Goal: Information Seeking & Learning: Learn about a topic

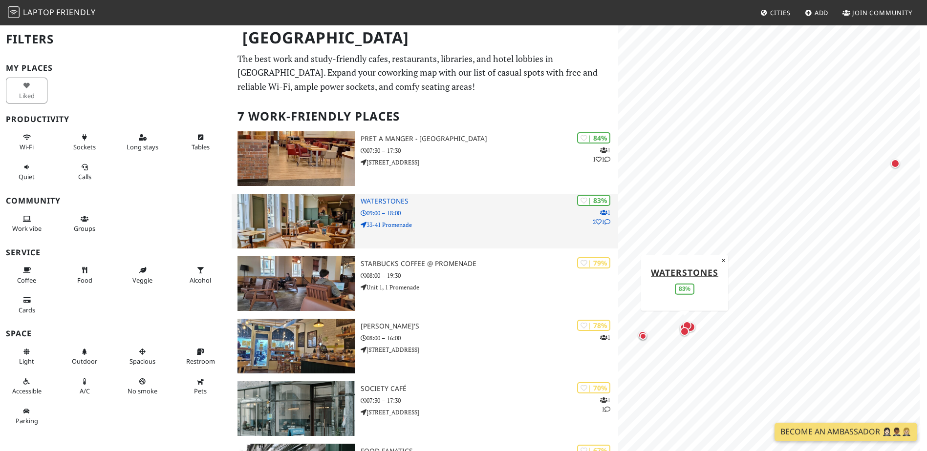
click at [607, 221] on icon at bounding box center [607, 222] width 6 height 6
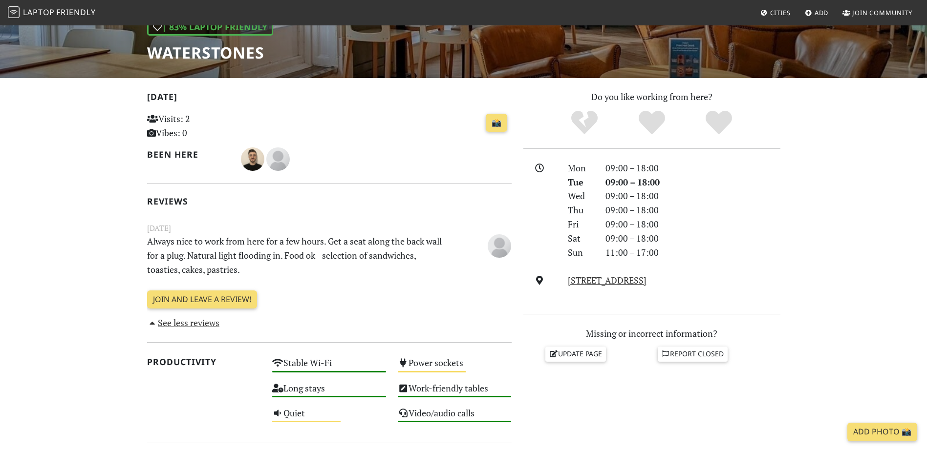
scroll to position [147, 0]
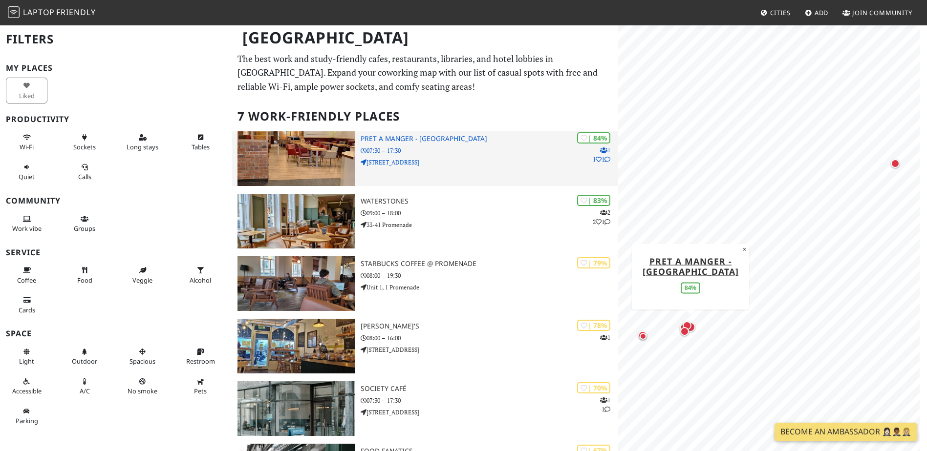
click at [429, 143] on h3 "Pret A Manger - [GEOGRAPHIC_DATA]" at bounding box center [489, 139] width 257 height 8
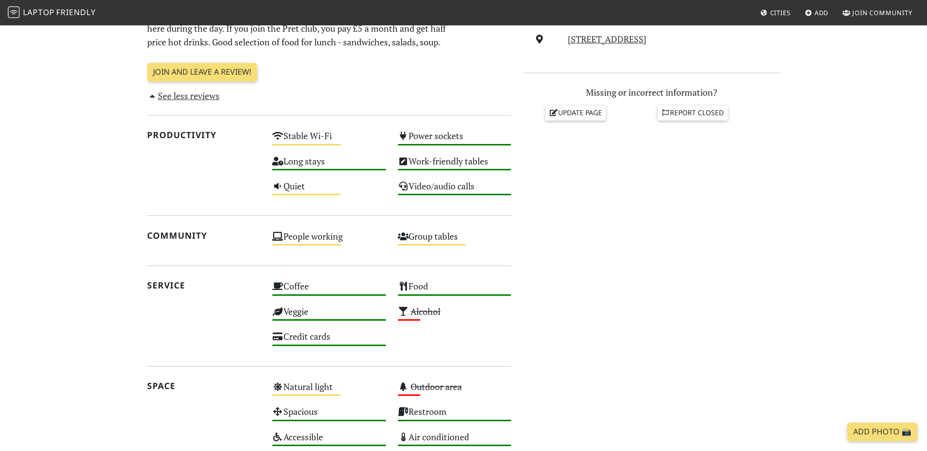
scroll to position [342, 0]
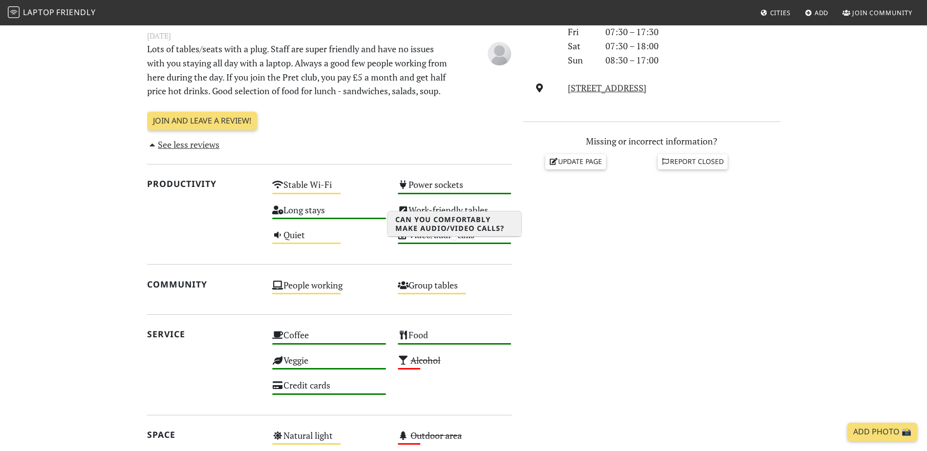
click at [417, 248] on div "Video/audio calls High" at bounding box center [455, 239] width 126 height 25
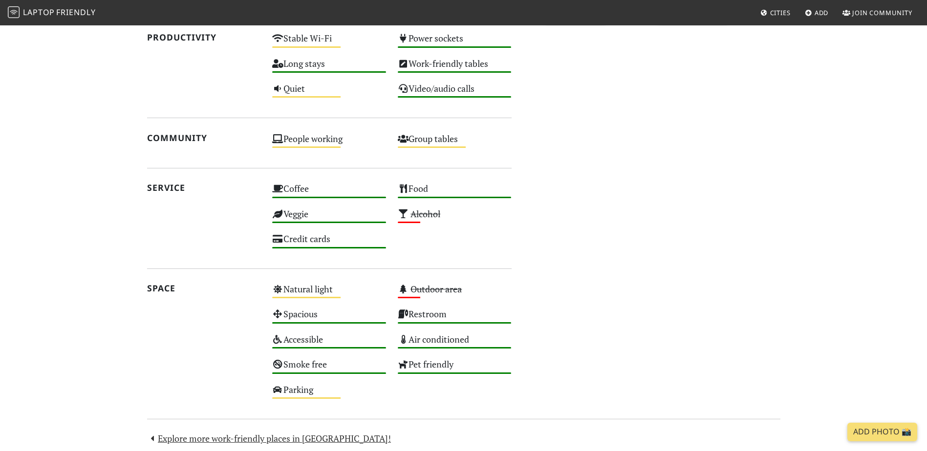
scroll to position [440, 0]
